Goal: Task Accomplishment & Management: Manage account settings

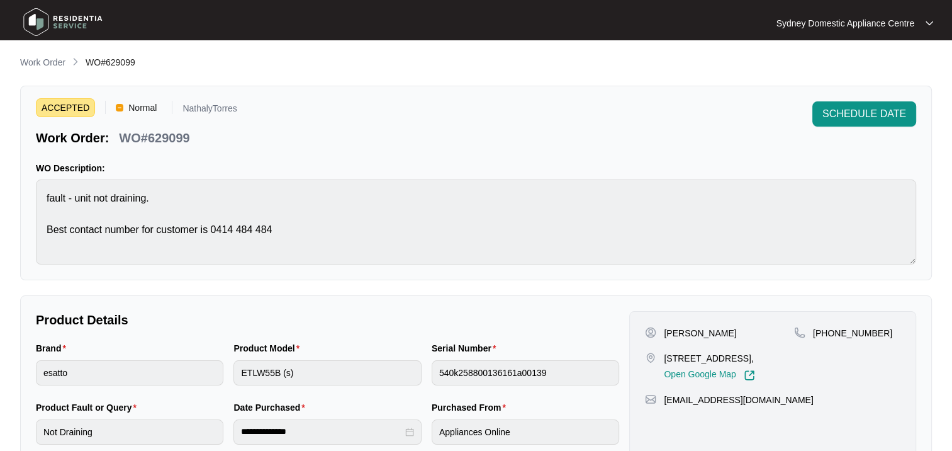
click at [41, 64] on p "Work Order" at bounding box center [42, 62] width 45 height 13
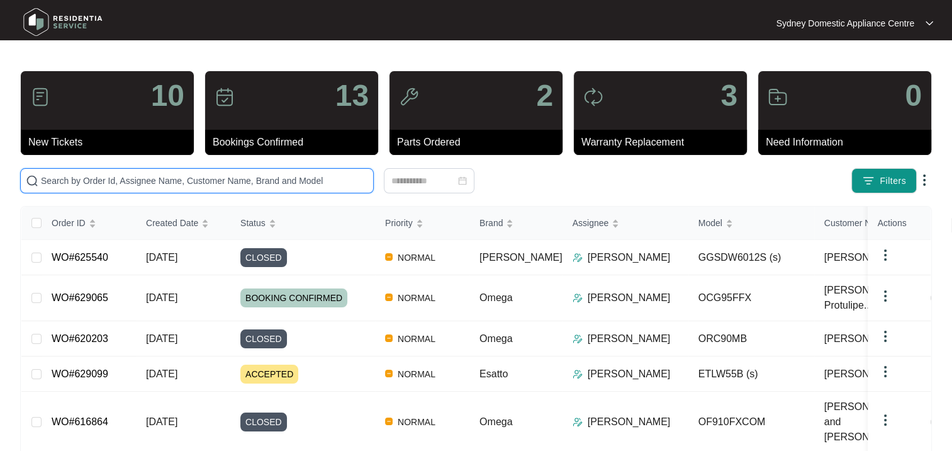
click at [243, 174] on input "text" at bounding box center [204, 181] width 327 height 14
paste input "626062"
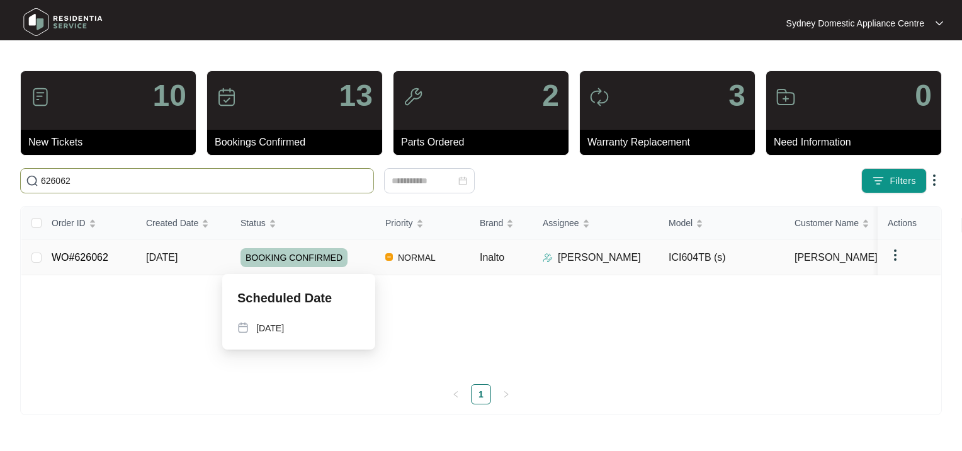
type input "626062"
click at [279, 256] on span "BOOKING CONFIRMED" at bounding box center [293, 257] width 107 height 19
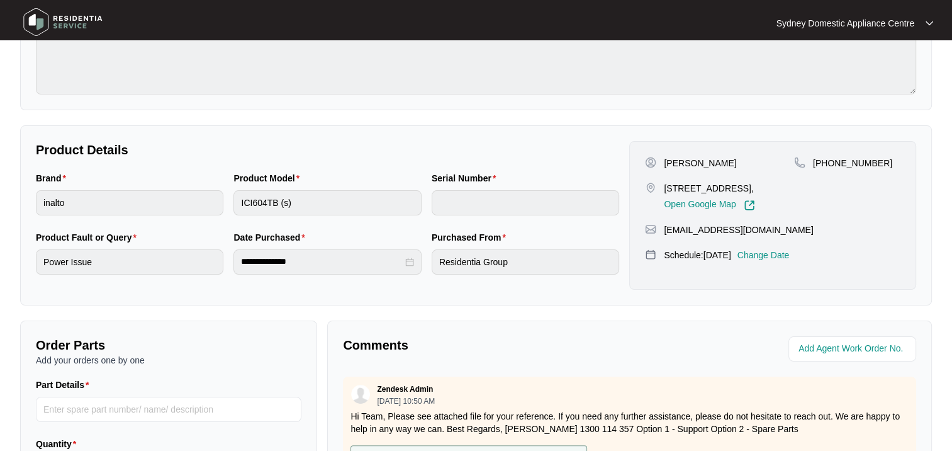
scroll to position [378, 0]
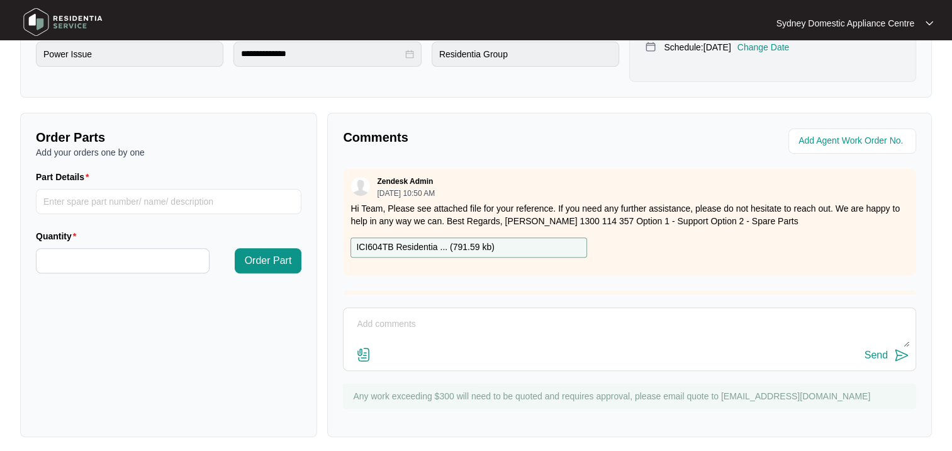
click at [455, 333] on textarea at bounding box center [629, 330] width 559 height 33
type textarea "Technician attended on [DATE], there was an issue with the power fuse box, we w…"
click at [878, 356] on div "Send" at bounding box center [876, 354] width 23 height 11
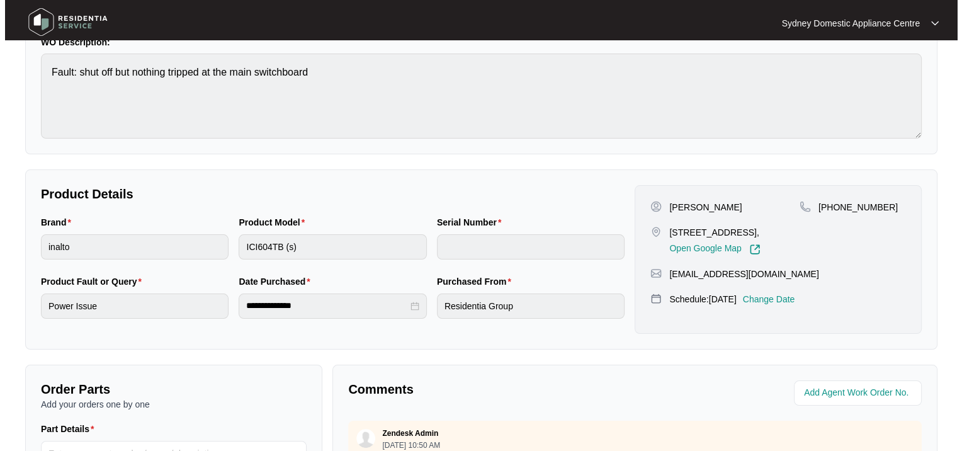
scroll to position [0, 0]
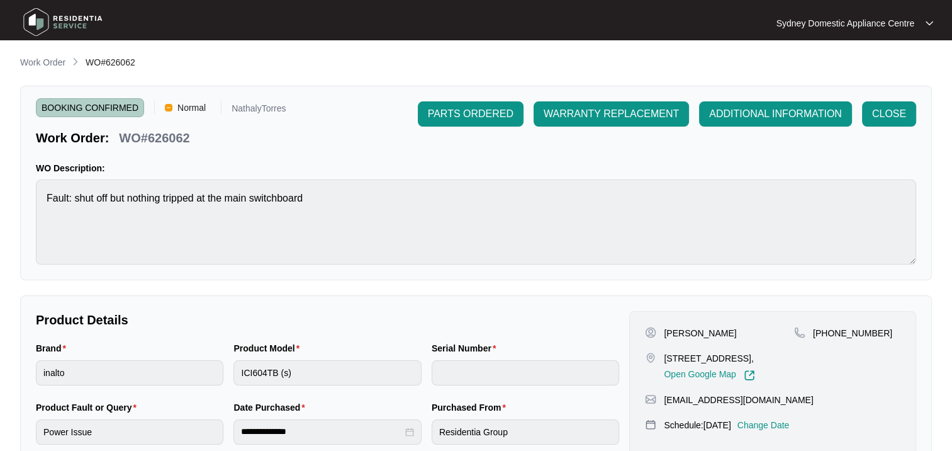
click at [59, 62] on p "Work Order" at bounding box center [42, 62] width 45 height 13
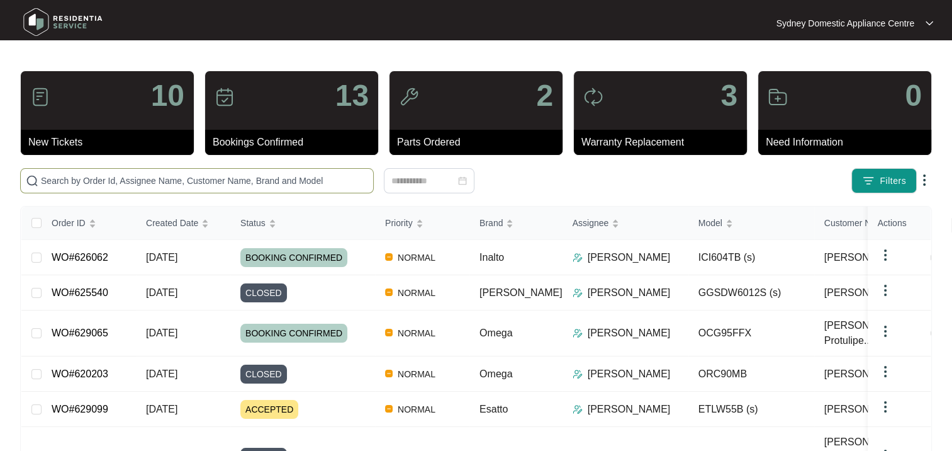
click at [143, 180] on input "text" at bounding box center [204, 181] width 327 height 14
paste input "625540"
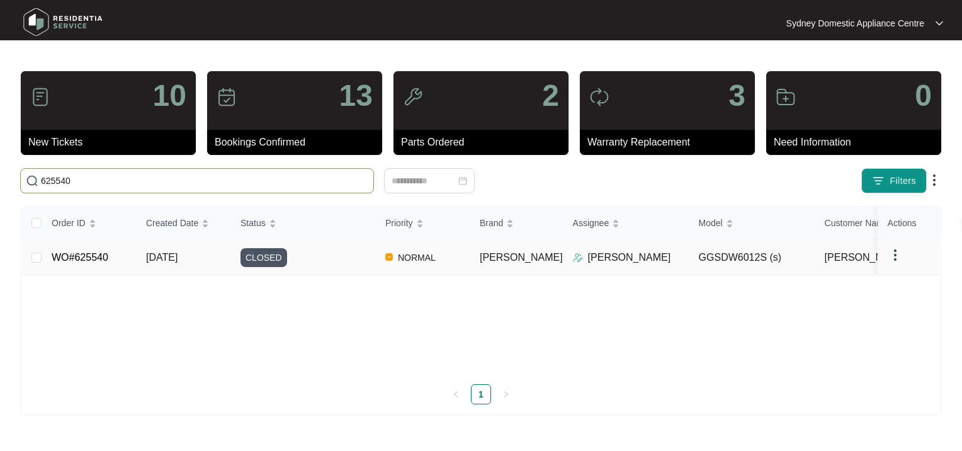
type input "625540"
